Goal: Information Seeking & Learning: Learn about a topic

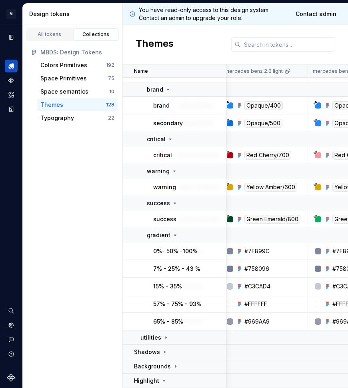
scroll to position [756, 75]
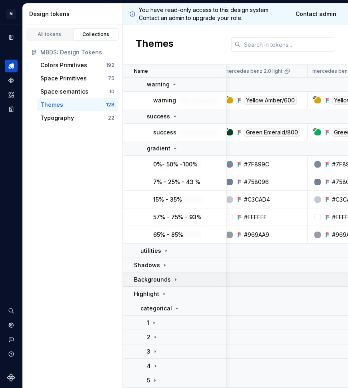
click at [165, 281] on p "Backgrounds" at bounding box center [152, 280] width 37 height 8
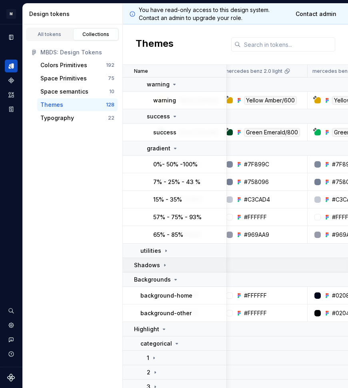
click at [173, 263] on div "Shadows" at bounding box center [180, 265] width 92 height 8
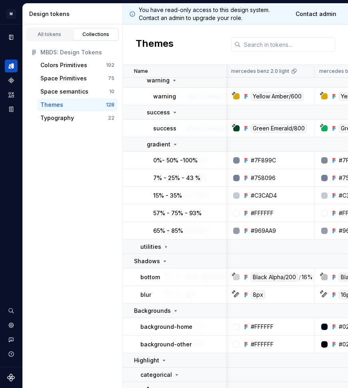
scroll to position [760, 68]
click at [155, 244] on p "utilities" at bounding box center [150, 247] width 21 height 8
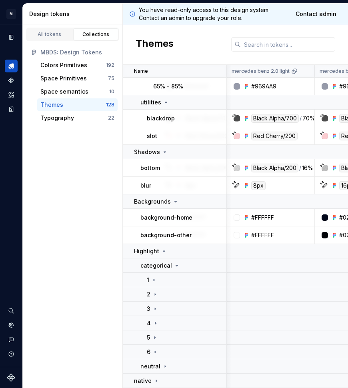
scroll to position [904, 69]
click at [159, 380] on div "native" at bounding box center [180, 381] width 92 height 8
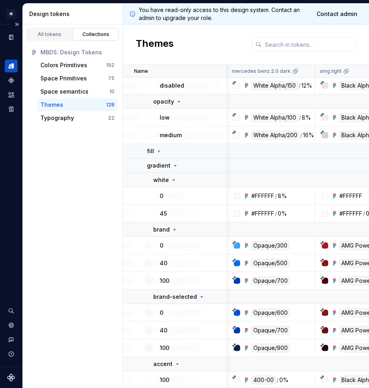
scroll to position [190, 156]
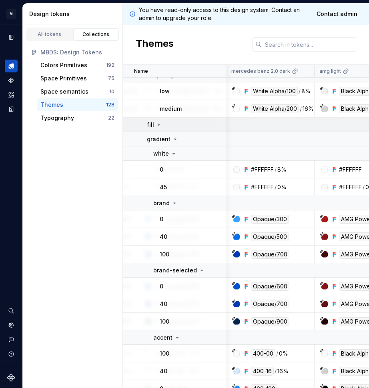
click at [158, 128] on icon at bounding box center [159, 125] width 6 height 6
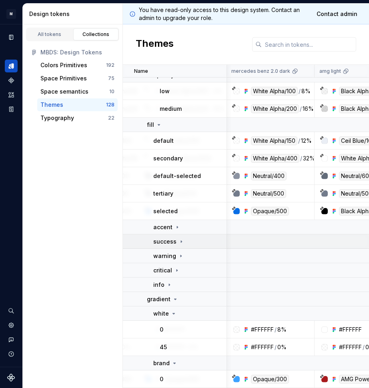
click at [178, 239] on icon at bounding box center [181, 241] width 6 height 6
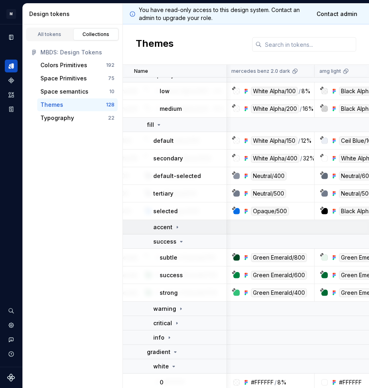
click at [178, 226] on icon at bounding box center [177, 227] width 6 height 6
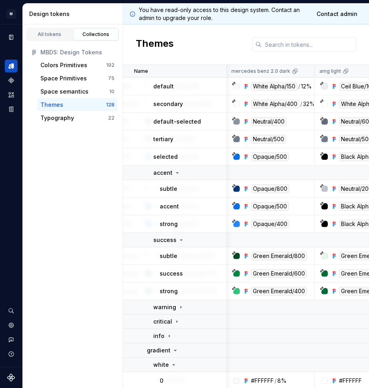
scroll to position [246, 156]
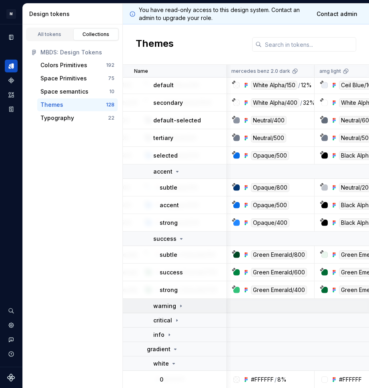
click at [169, 309] on p "warning" at bounding box center [164, 306] width 23 height 8
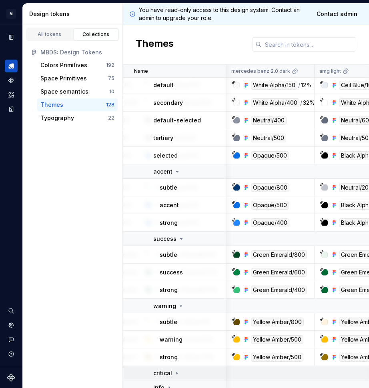
click at [174, 376] on icon at bounding box center [177, 373] width 6 height 6
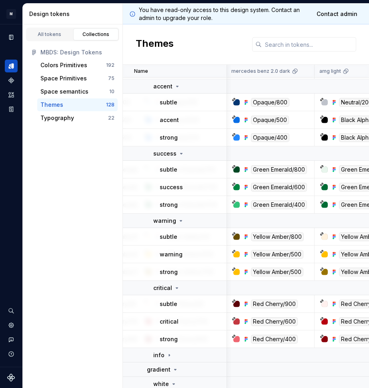
scroll to position [333, 157]
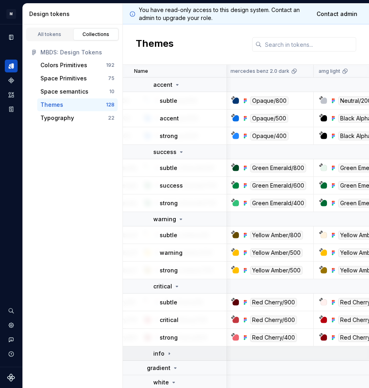
click at [170, 356] on icon at bounding box center [169, 354] width 6 height 6
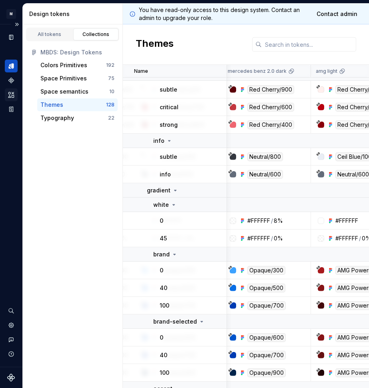
scroll to position [649, 160]
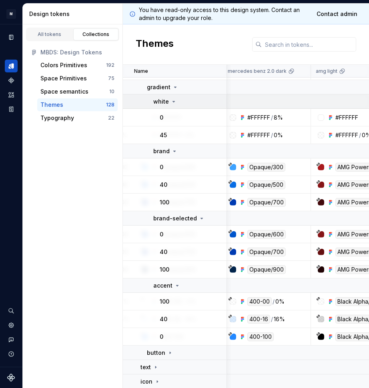
click at [172, 96] on td "white" at bounding box center [175, 101] width 104 height 14
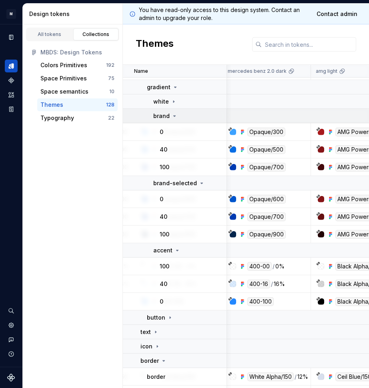
click at [172, 111] on td "brand" at bounding box center [175, 116] width 104 height 14
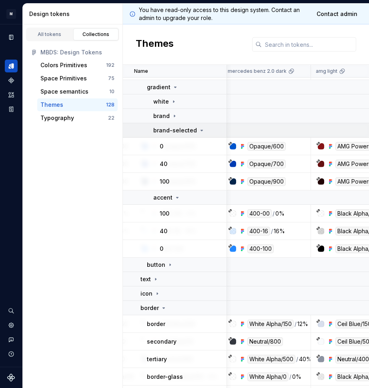
click at [176, 134] on td "brand-selected" at bounding box center [175, 130] width 104 height 14
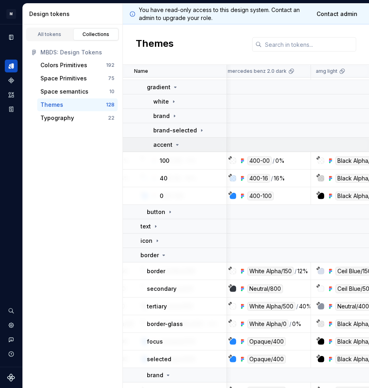
click at [176, 147] on icon at bounding box center [177, 145] width 6 height 6
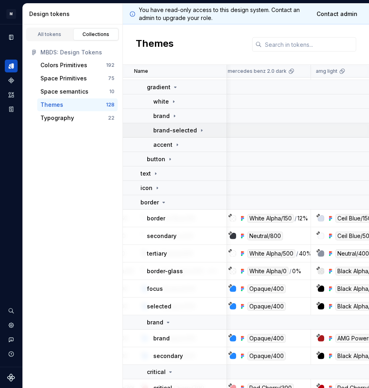
click at [177, 127] on p "brand-selected" at bounding box center [175, 130] width 44 height 8
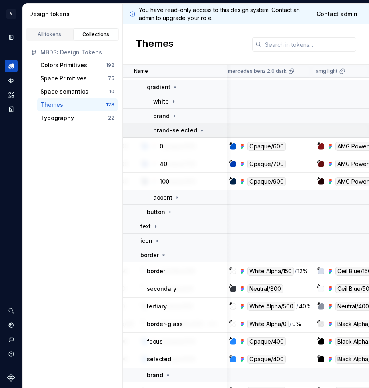
click at [177, 127] on p "brand-selected" at bounding box center [175, 130] width 44 height 8
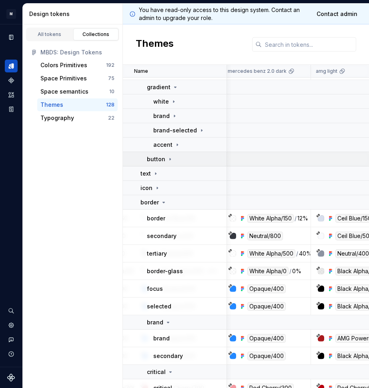
click at [169, 162] on icon at bounding box center [170, 159] width 6 height 6
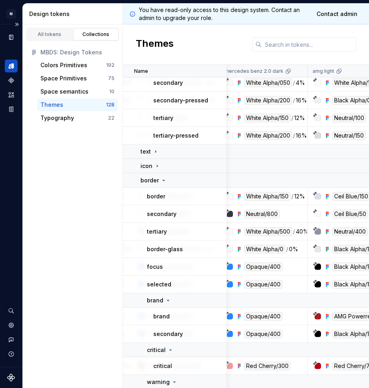
scroll to position [713, 163]
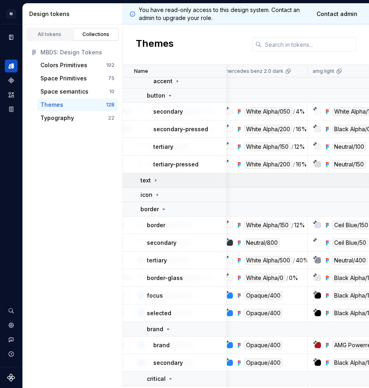
click at [160, 180] on div "text" at bounding box center [183, 180] width 86 height 8
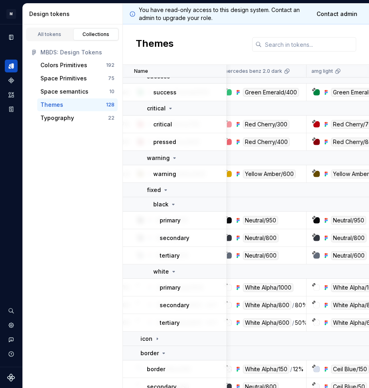
scroll to position [1046, 164]
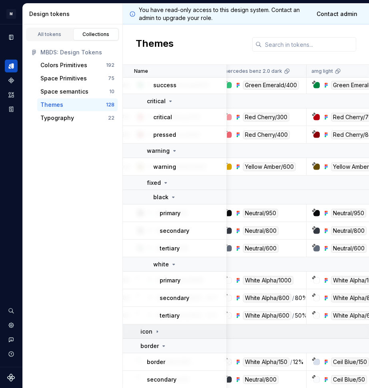
click at [154, 331] on icon at bounding box center [157, 332] width 6 height 6
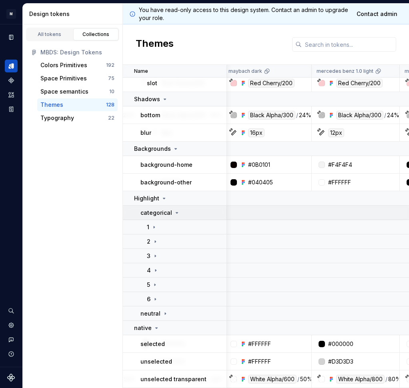
scroll to position [2086, 511]
